Goal: Task Accomplishment & Management: Use online tool/utility

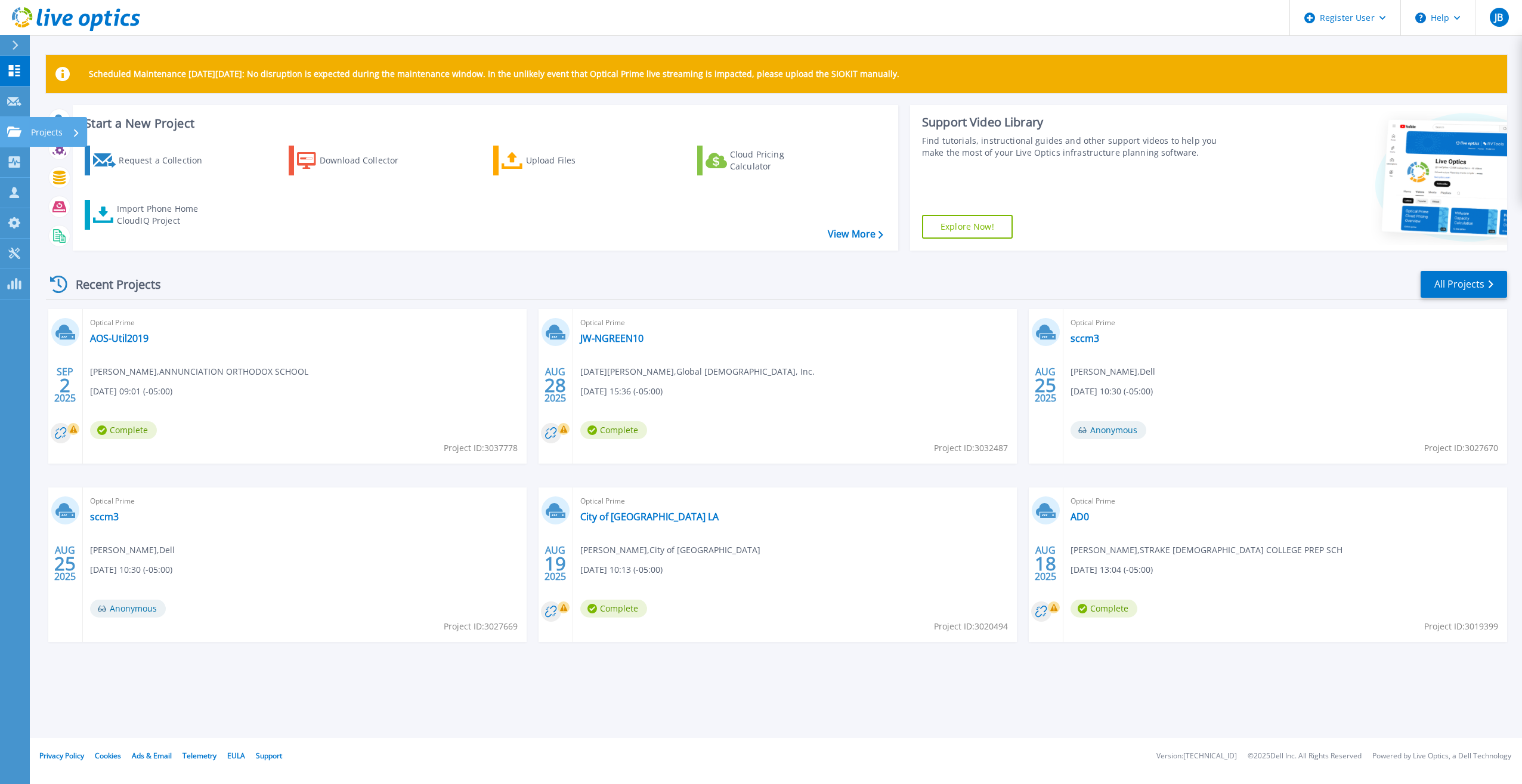
click at [18, 138] on link "Projects Projects" at bounding box center [15, 132] width 30 height 30
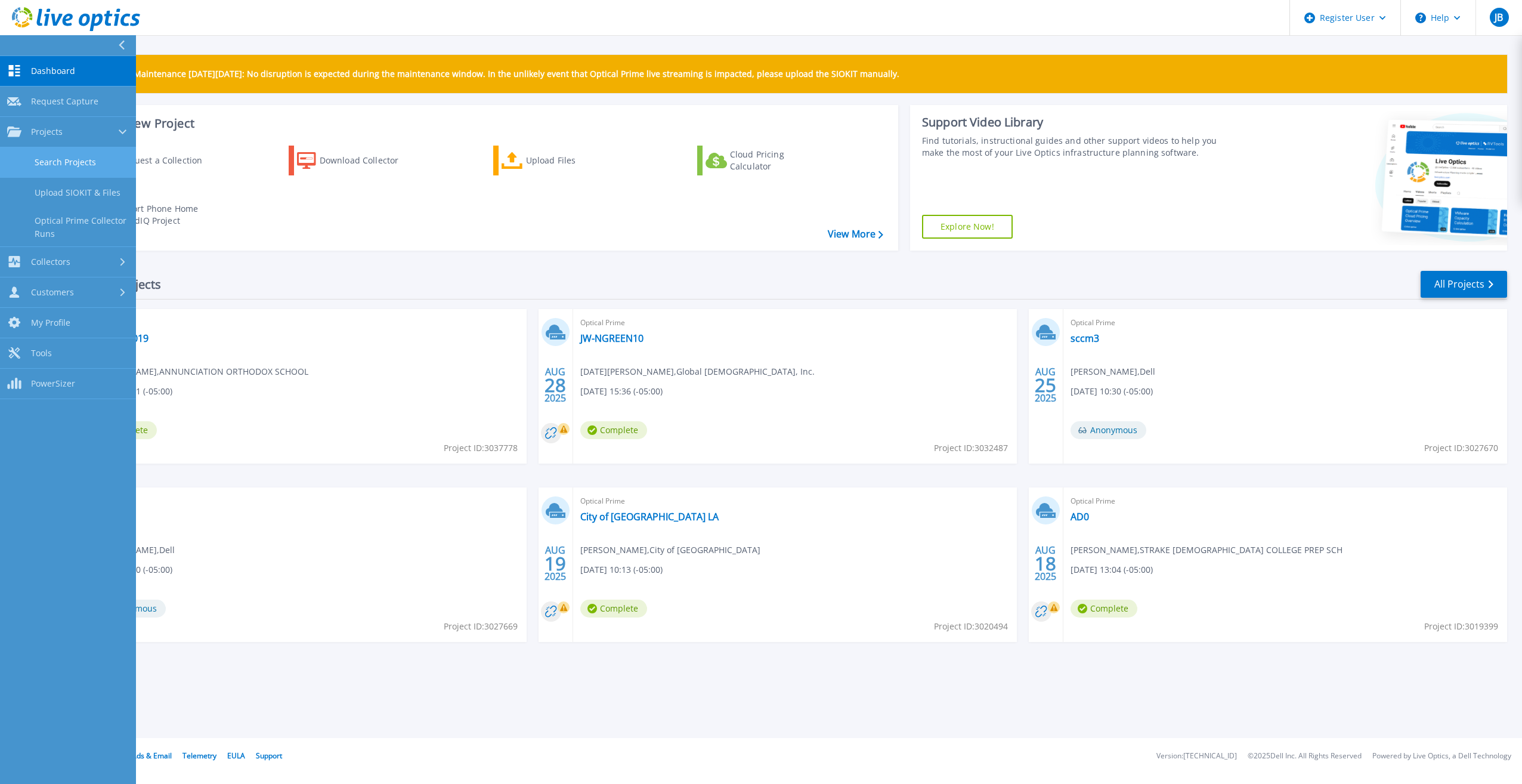
click at [30, 159] on link "Search Projects" at bounding box center [68, 162] width 136 height 30
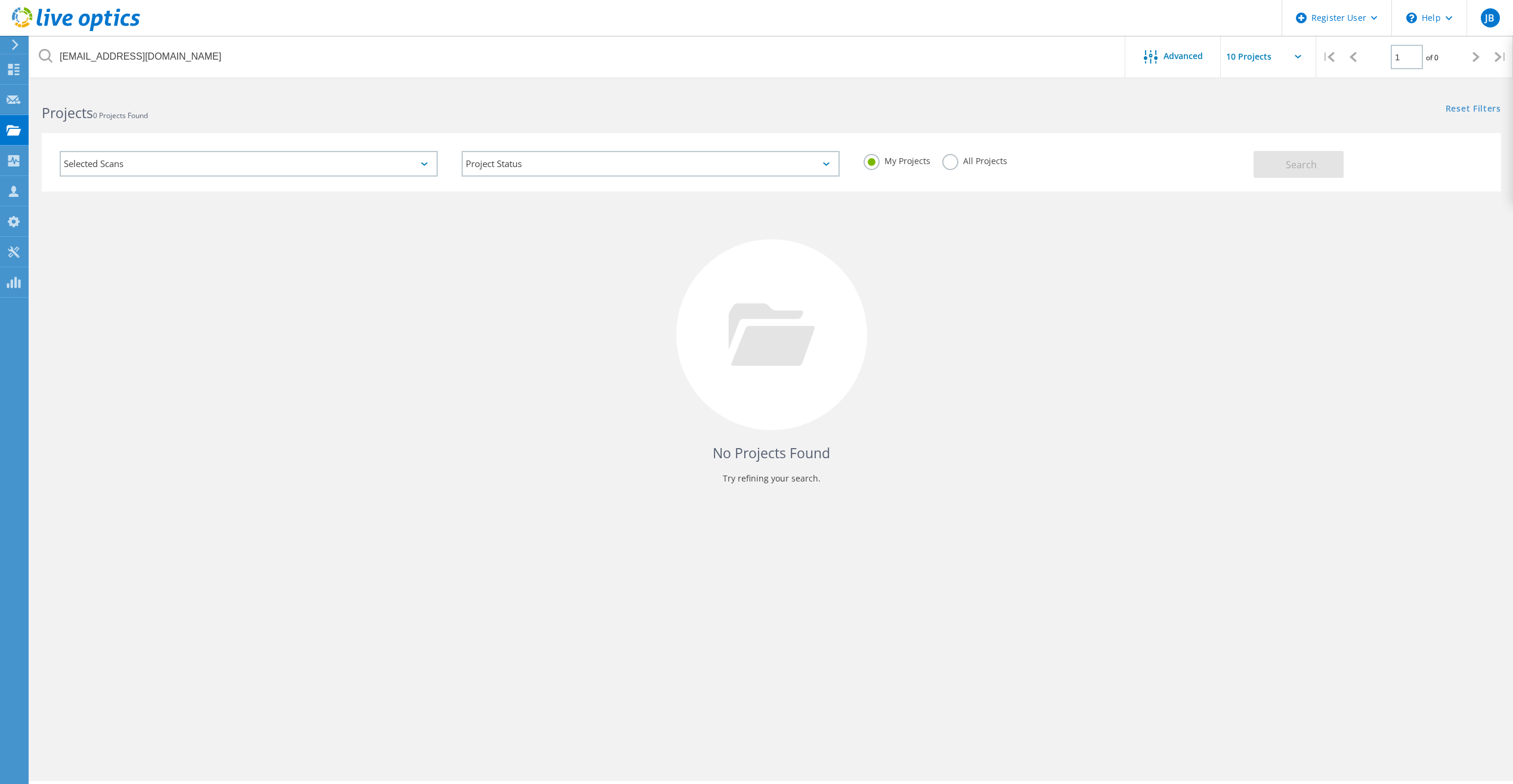
click at [967, 165] on label "All Projects" at bounding box center [974, 159] width 65 height 11
click at [0, 0] on input "All Projects" at bounding box center [0, 0] width 0 height 0
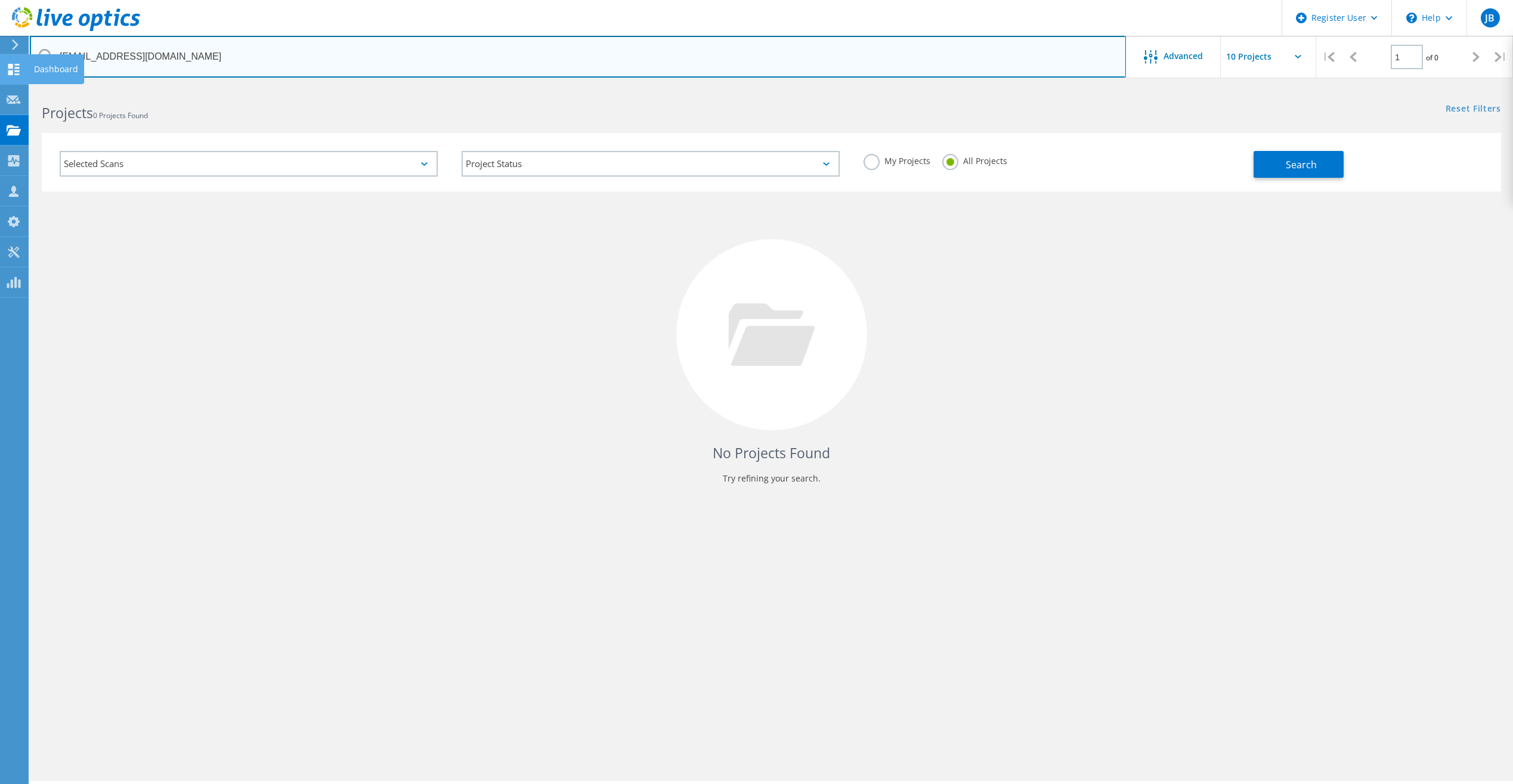
drag, startPoint x: 202, startPoint y: 52, endPoint x: 21, endPoint y: 60, distance: 181.5
click at [21, 86] on div "Register User \n Help Explore Helpful Articles Contact Support JB Dell User [PE…" at bounding box center [756, 451] width 1513 height 730
drag, startPoint x: 343, startPoint y: 73, endPoint x: 323, endPoint y: 73, distance: 20.3
click at [342, 73] on input "[EMAIL_ADDRESS][DOMAIN_NAME]" at bounding box center [578, 57] width 1096 height 42
click at [217, 61] on input "[EMAIL_ADDRESS][DOMAIN_NAME]" at bounding box center [578, 57] width 1096 height 42
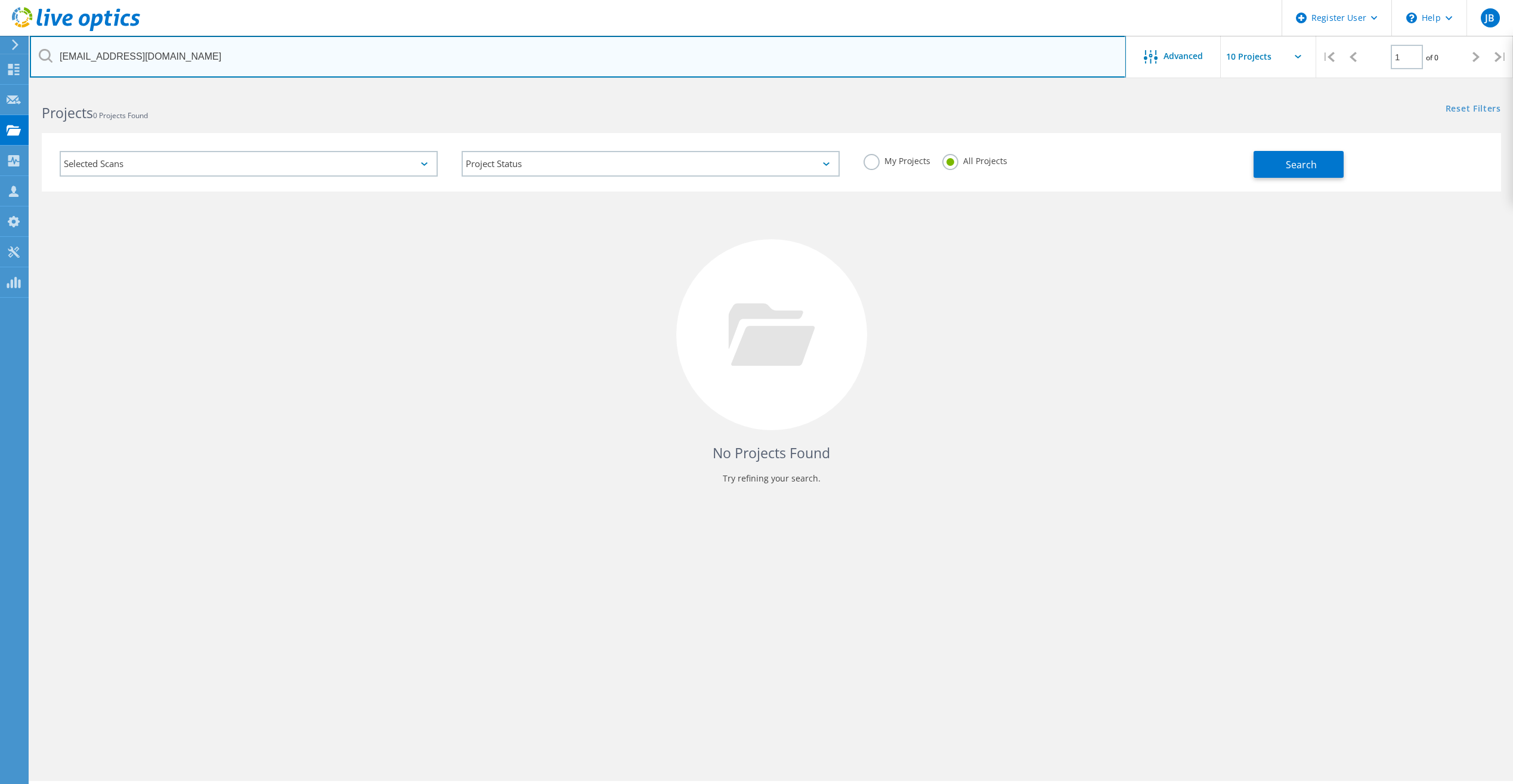
drag, startPoint x: 202, startPoint y: 57, endPoint x: 35, endPoint y: 52, distance: 166.5
click at [35, 52] on input "[EMAIL_ADDRESS][DOMAIN_NAME]" at bounding box center [578, 57] width 1096 height 42
click at [190, 52] on input "text" at bounding box center [578, 57] width 1096 height 42
paste input "[PERSON_NAME][EMAIL_ADDRESS][PERSON_NAME][DOMAIN_NAME]"
type input "[PERSON_NAME][EMAIL_ADDRESS][PERSON_NAME][DOMAIN_NAME]"
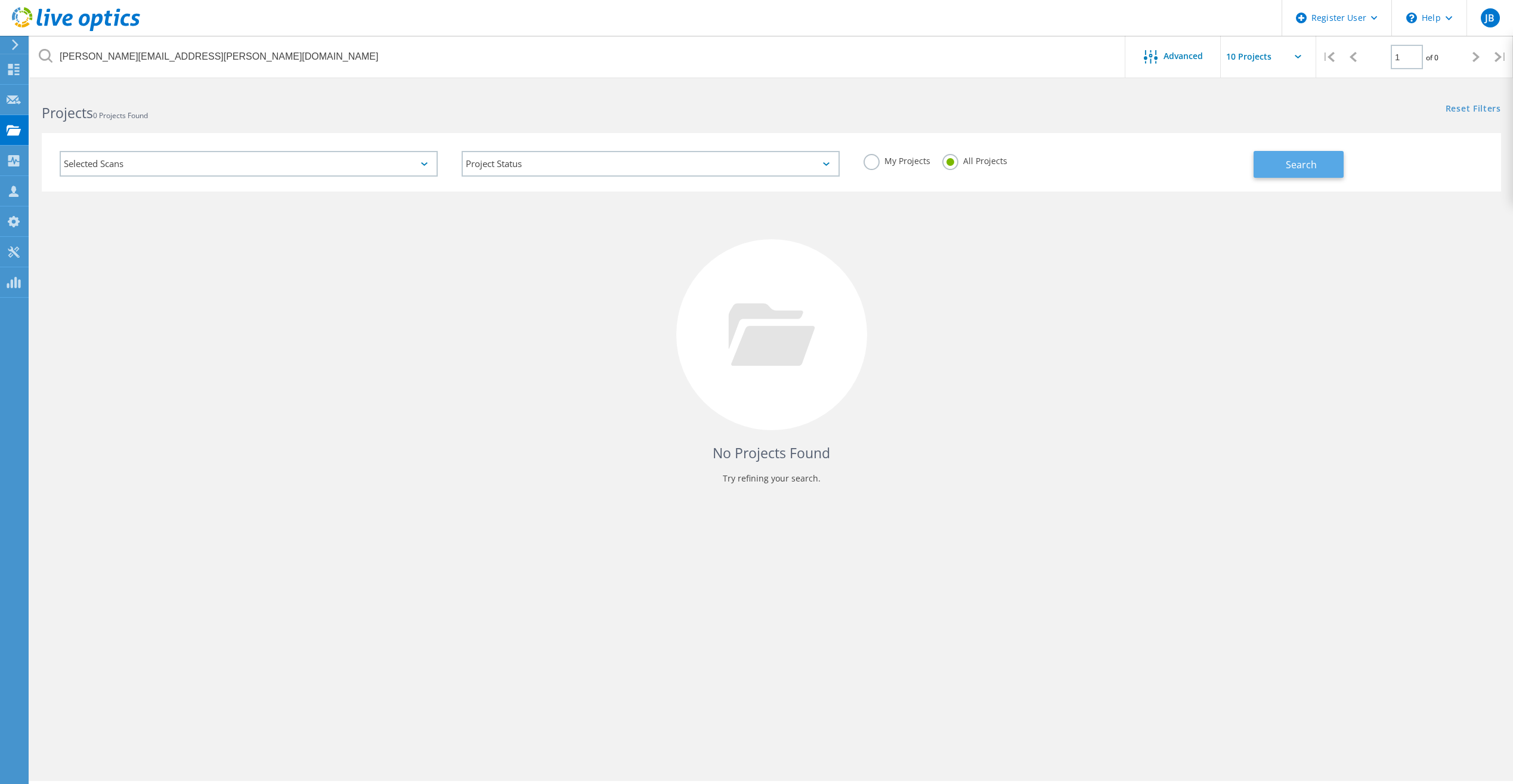
click at [1273, 160] on button "Search" at bounding box center [1299, 164] width 90 height 27
click at [1253, 518] on div "[PERSON_NAME][EMAIL_ADDRESS][PERSON_NAME][DOMAIN_NAME] Advanced | 1 of 0 | Emai…" at bounding box center [771, 433] width 1483 height 694
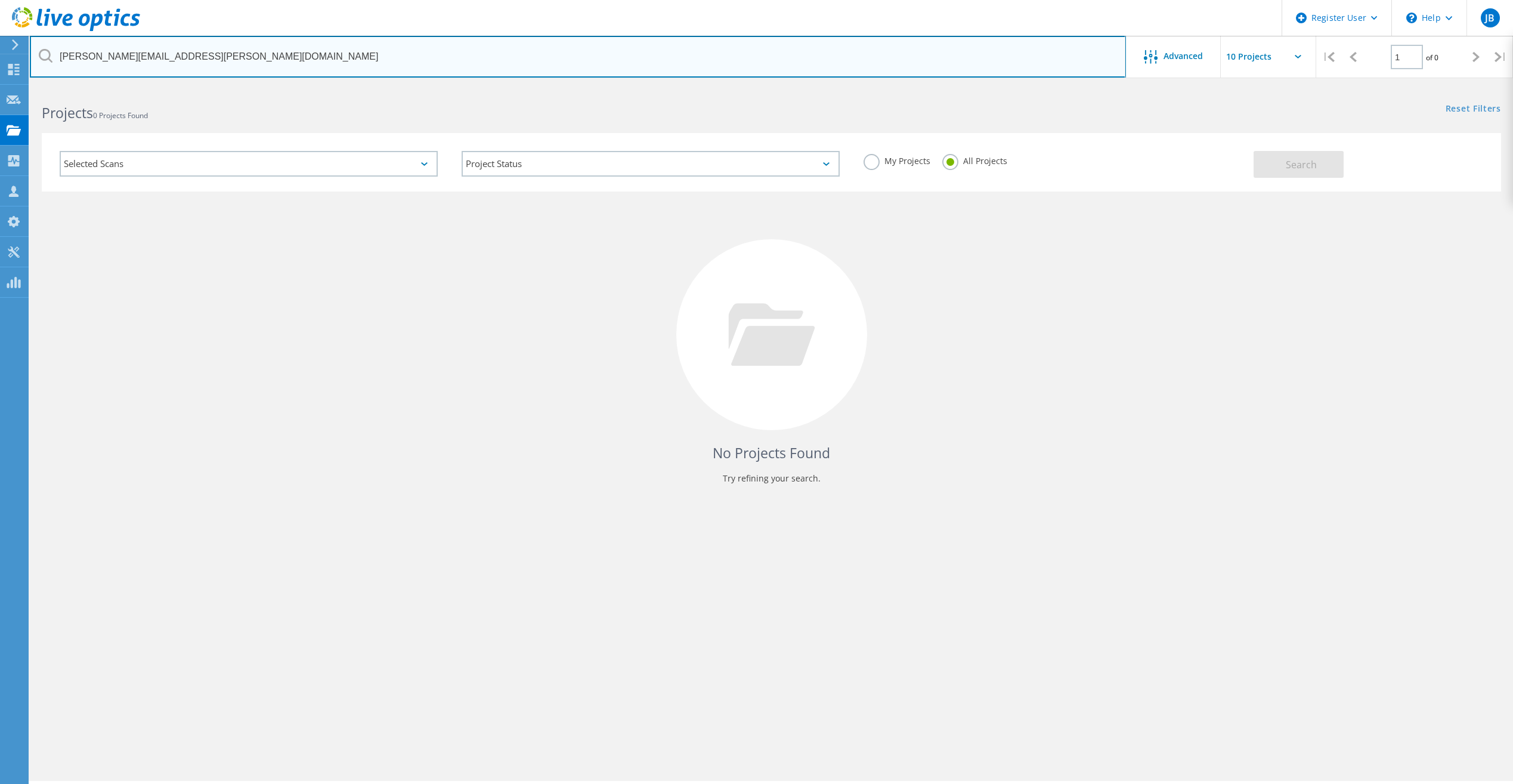
drag, startPoint x: 277, startPoint y: 61, endPoint x: 51, endPoint y: 50, distance: 226.4
click at [51, 50] on div "[PERSON_NAME][EMAIL_ADDRESS][PERSON_NAME][DOMAIN_NAME]" at bounding box center [578, 57] width 1096 height 42
paste input "[EMAIL_ADDRESS][DOMAIN_NAME]"
type input "[EMAIL_ADDRESS][DOMAIN_NAME]"
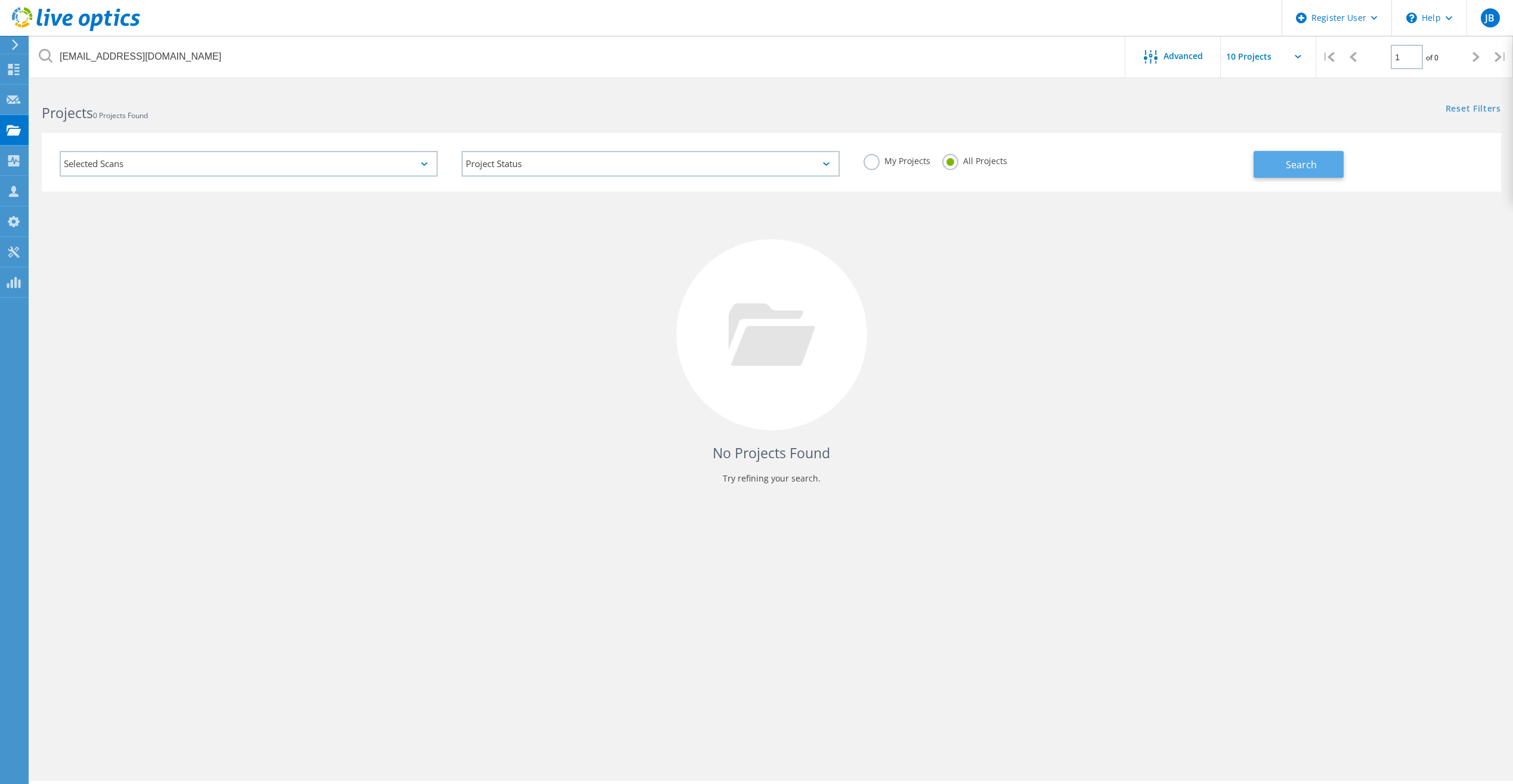
click at [1260, 174] on button "Search" at bounding box center [1299, 164] width 90 height 27
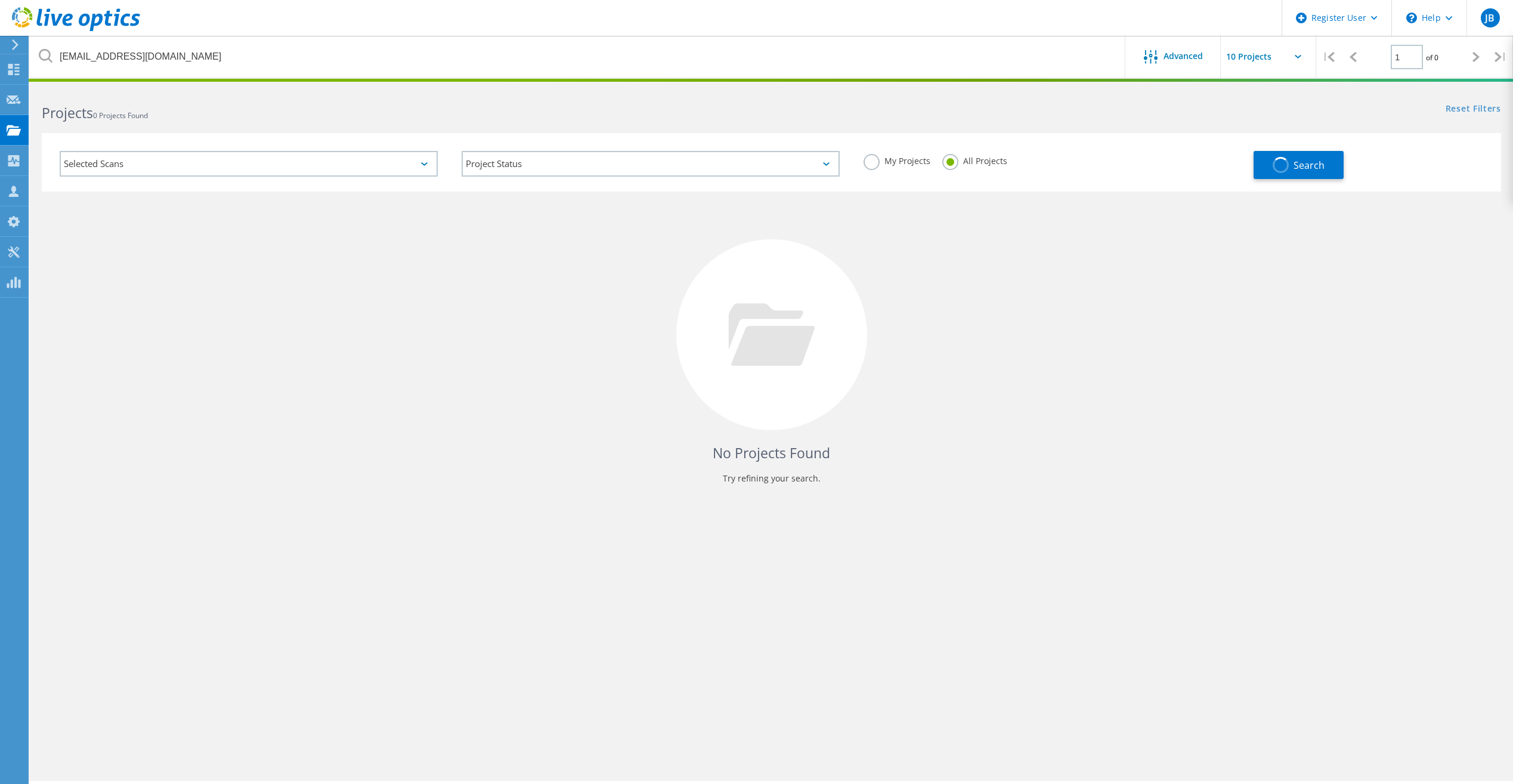
click at [794, 373] on div at bounding box center [771, 334] width 191 height 191
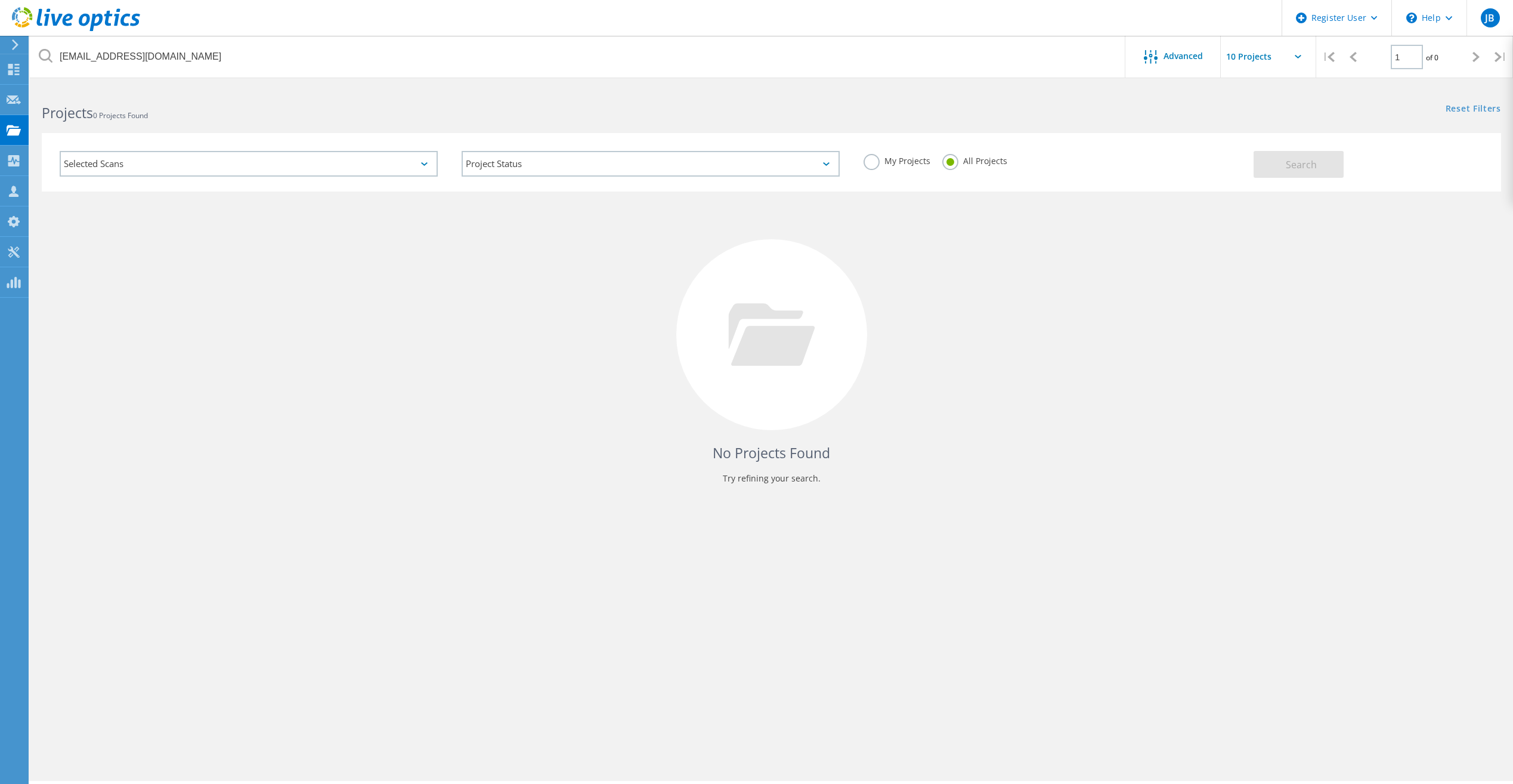
click at [743, 495] on div "No Projects Found Try refining your search." at bounding box center [772, 345] width 1460 height 308
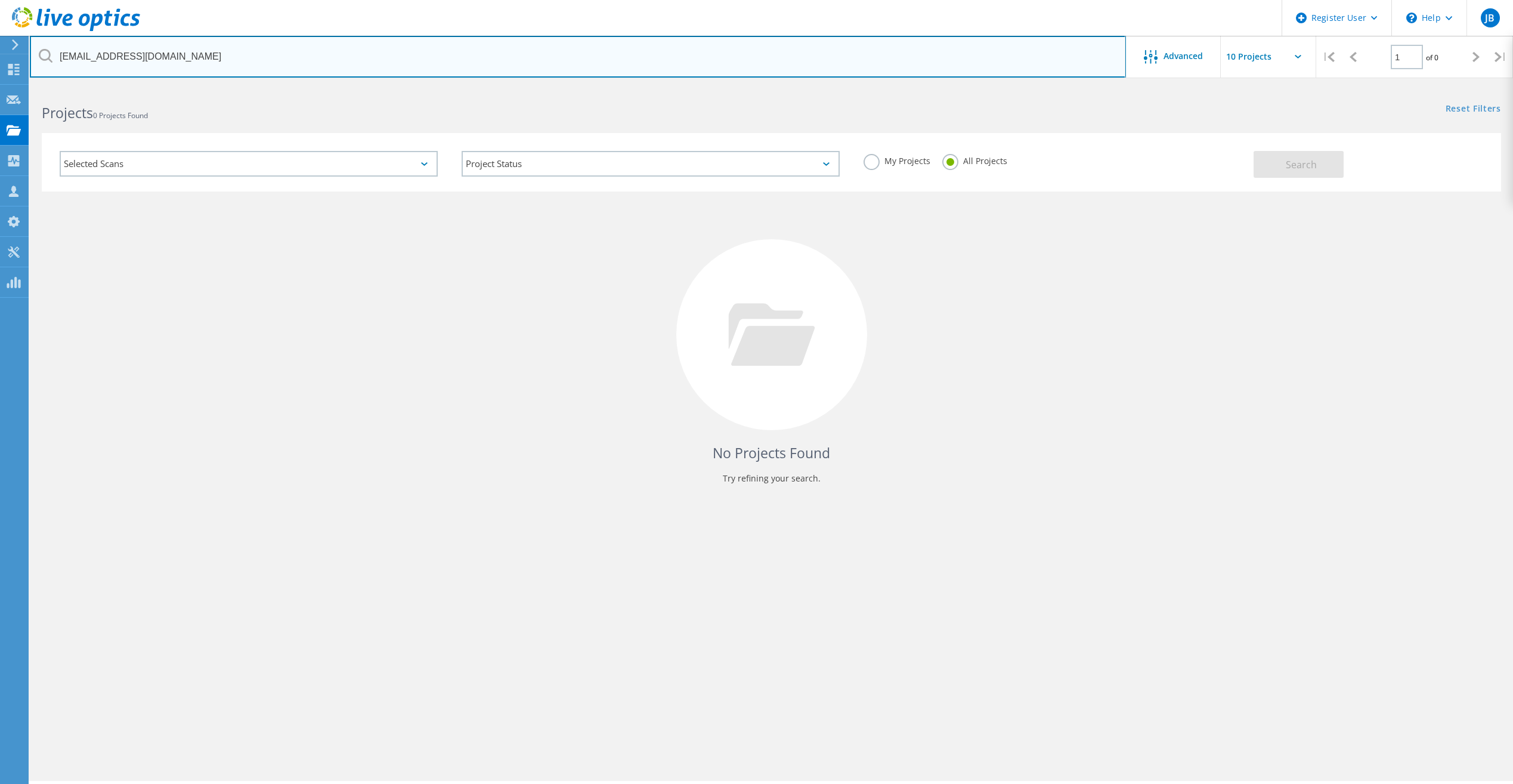
drag, startPoint x: 205, startPoint y: 57, endPoint x: 36, endPoint y: 45, distance: 169.2
click at [36, 45] on input "[EMAIL_ADDRESS][DOMAIN_NAME]" at bounding box center [578, 57] width 1096 height 42
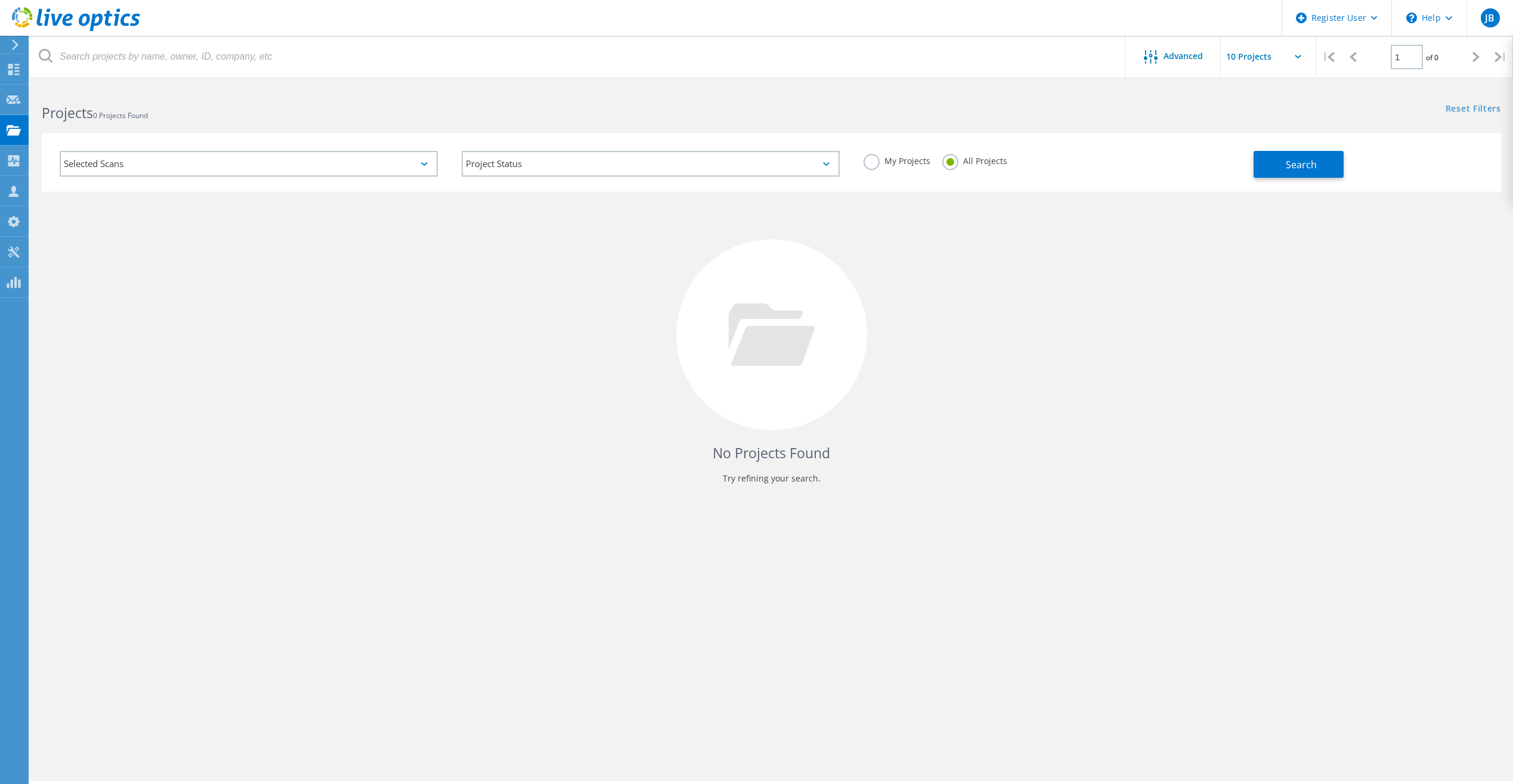
click at [267, 478] on p "Try refining your search." at bounding box center [772, 478] width 1436 height 19
click at [285, 368] on div "No Projects Found Try refining your search." at bounding box center [772, 345] width 1460 height 308
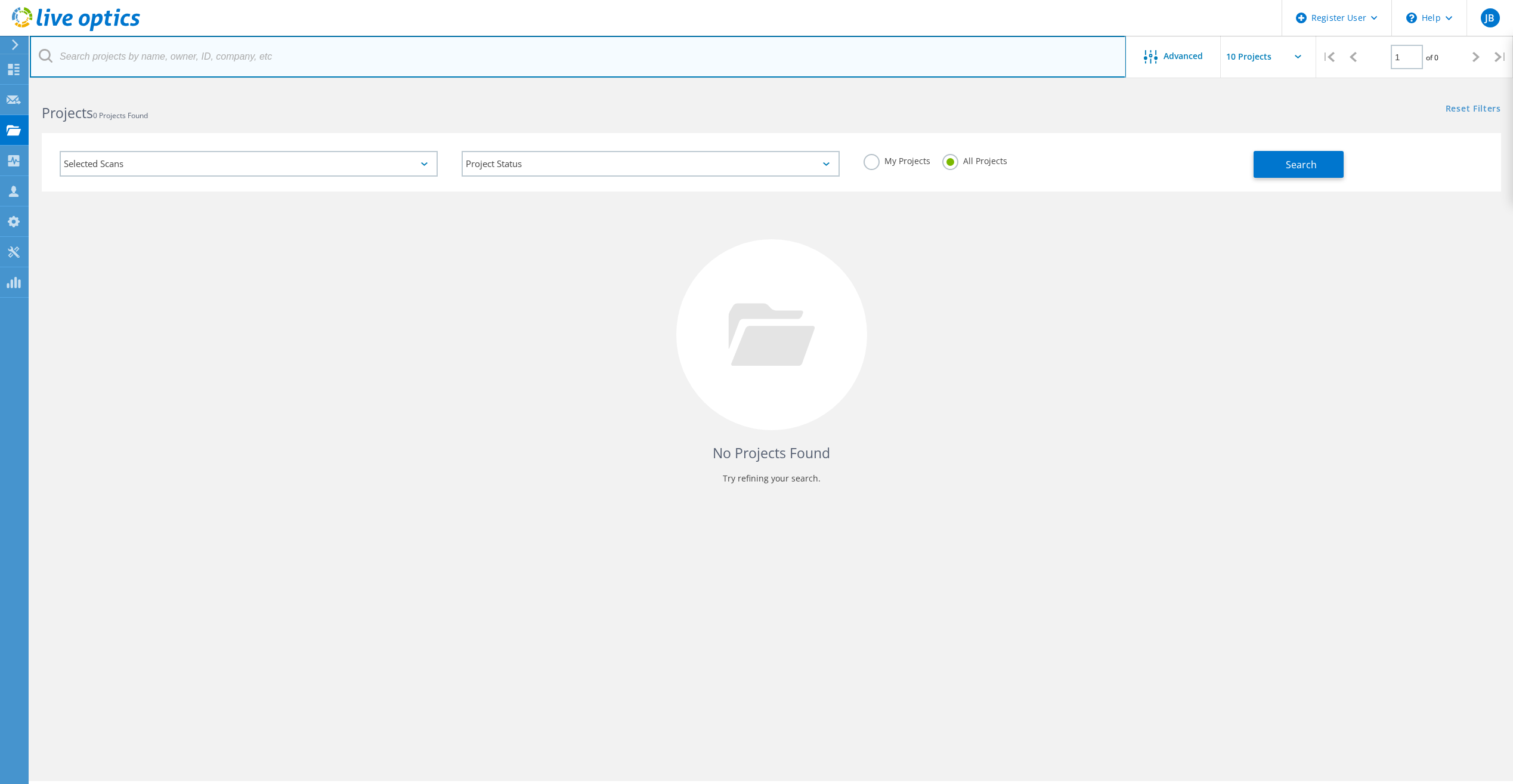
click at [528, 68] on input "text" at bounding box center [578, 57] width 1096 height 42
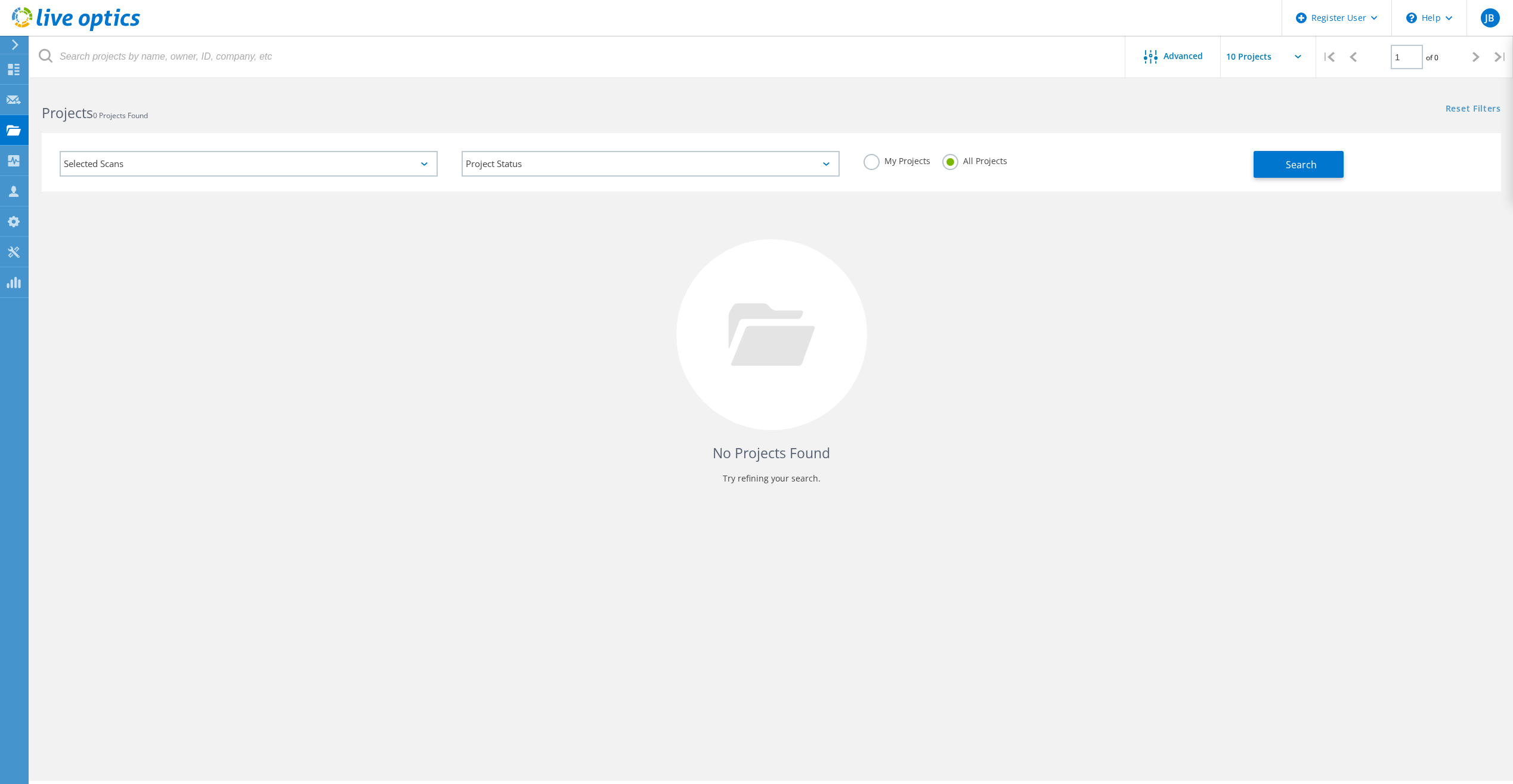
click at [480, 372] on div "No Projects Found Try refining your search." at bounding box center [772, 345] width 1460 height 308
